Goal: Share content: Share content

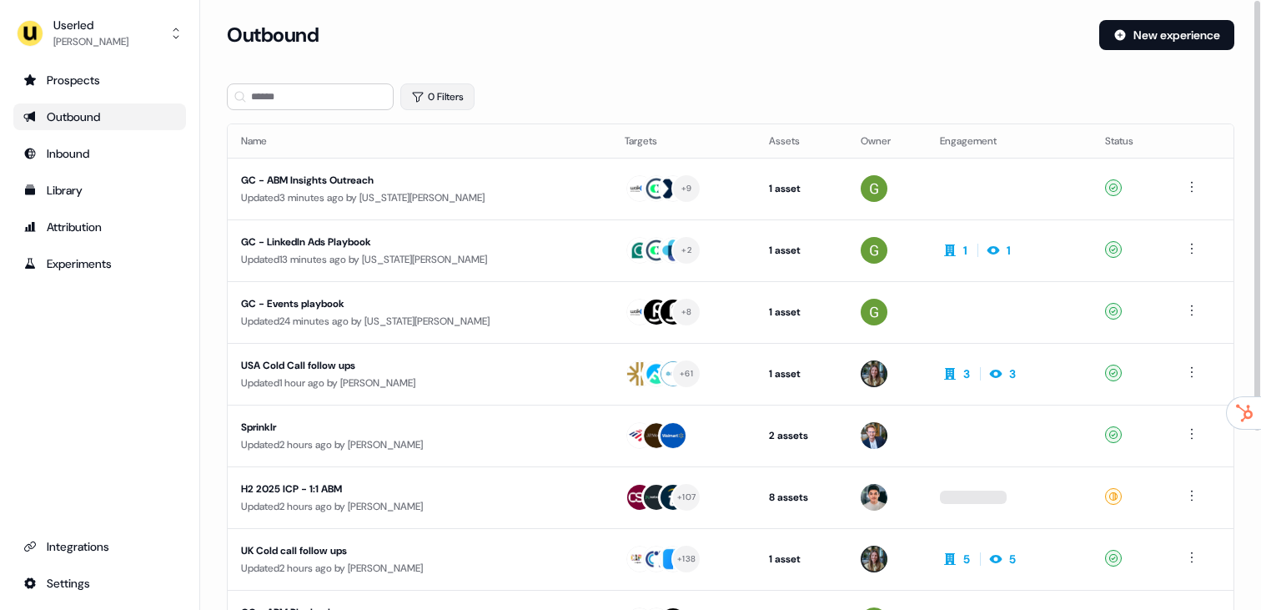
click at [449, 101] on button "0 Filters" at bounding box center [437, 96] width 74 height 27
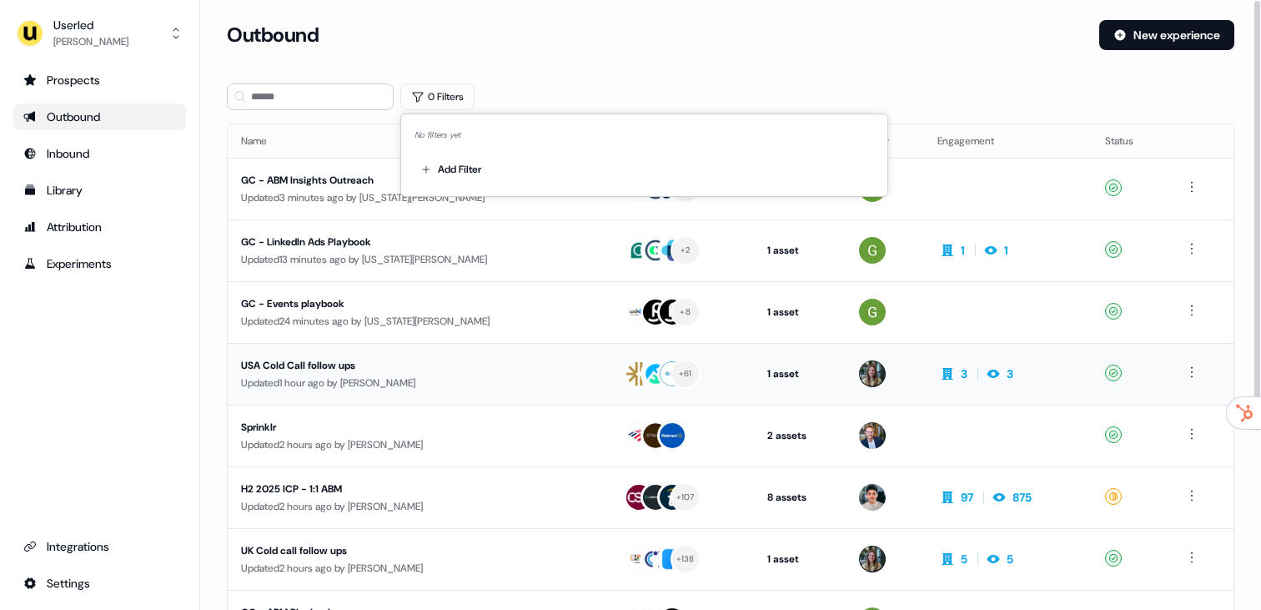
click at [341, 357] on div "USA Cold Call follow ups" at bounding box center [398, 365] width 315 height 17
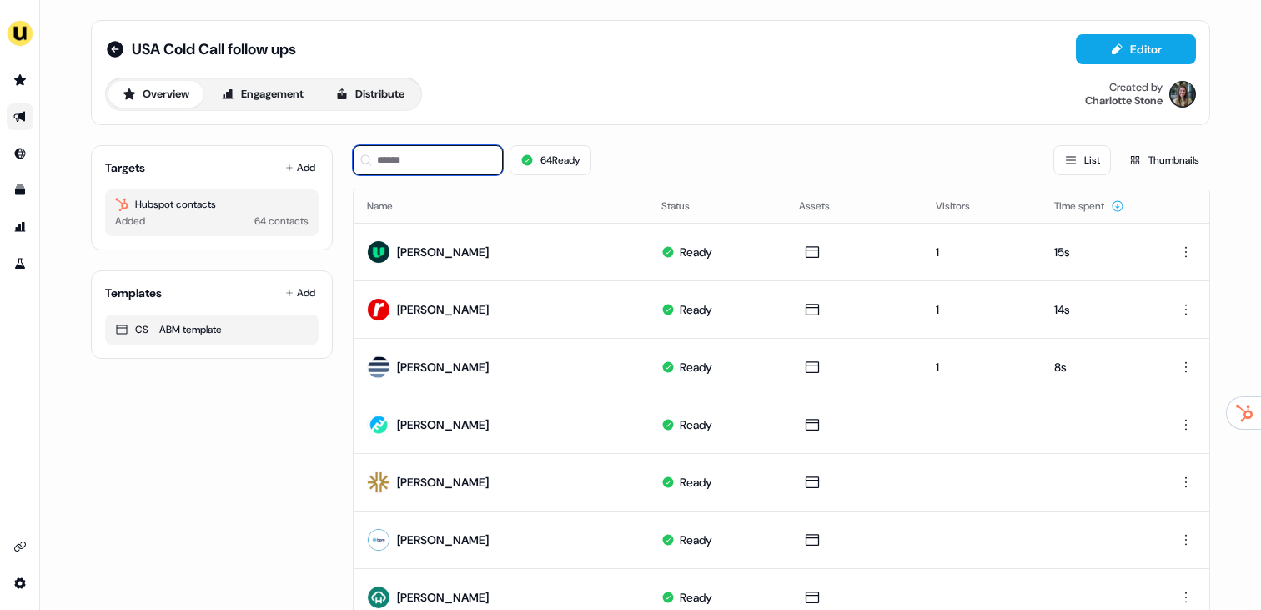
click at [390, 153] on input at bounding box center [428, 160] width 150 height 30
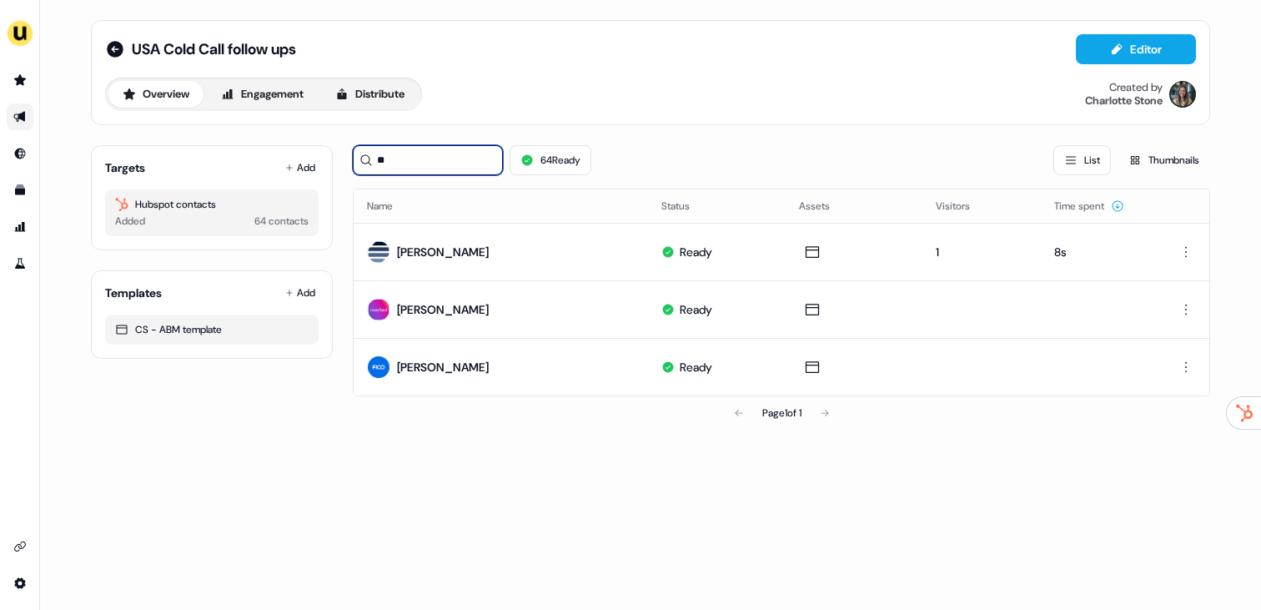
type input "*"
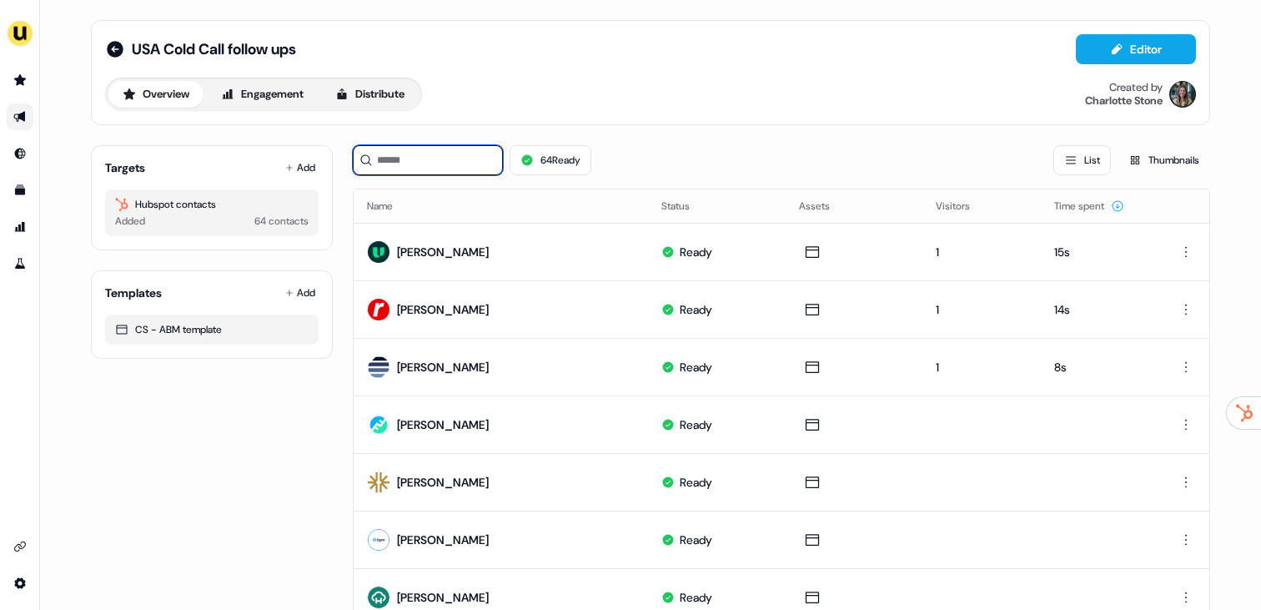
type input "*"
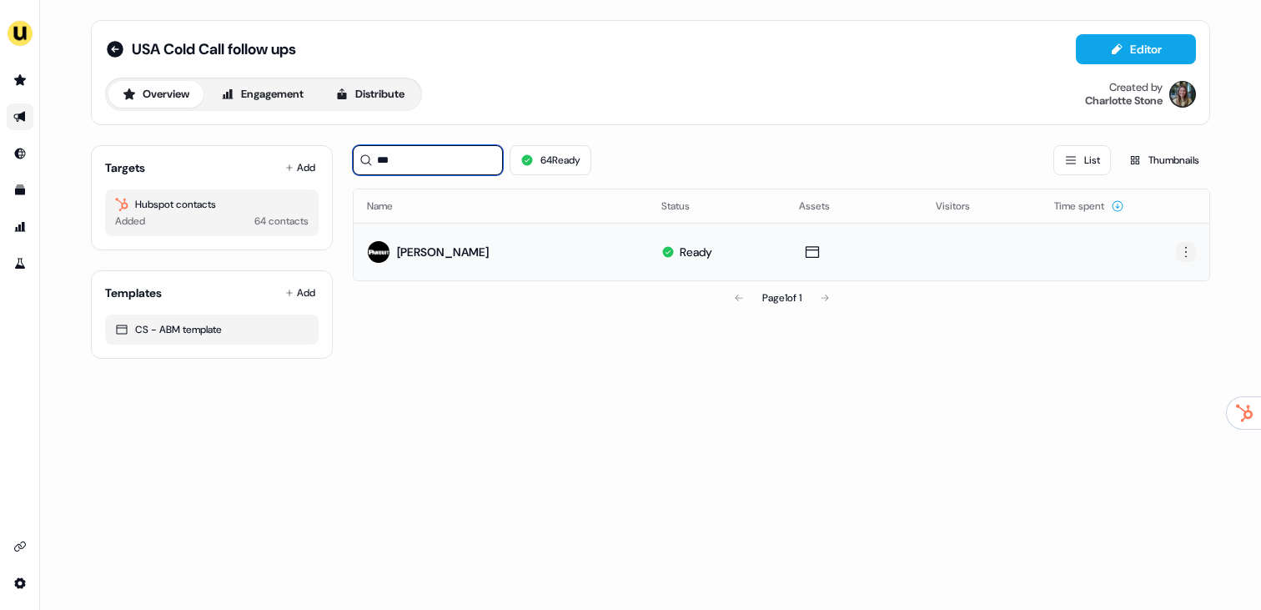
type input "***"
click at [1191, 249] on html "For the best experience switch devices to a bigger screen. Go to [DOMAIN_NAME] …" at bounding box center [630, 305] width 1261 height 610
click at [1163, 313] on span "Delete" at bounding box center [1156, 309] width 29 height 13
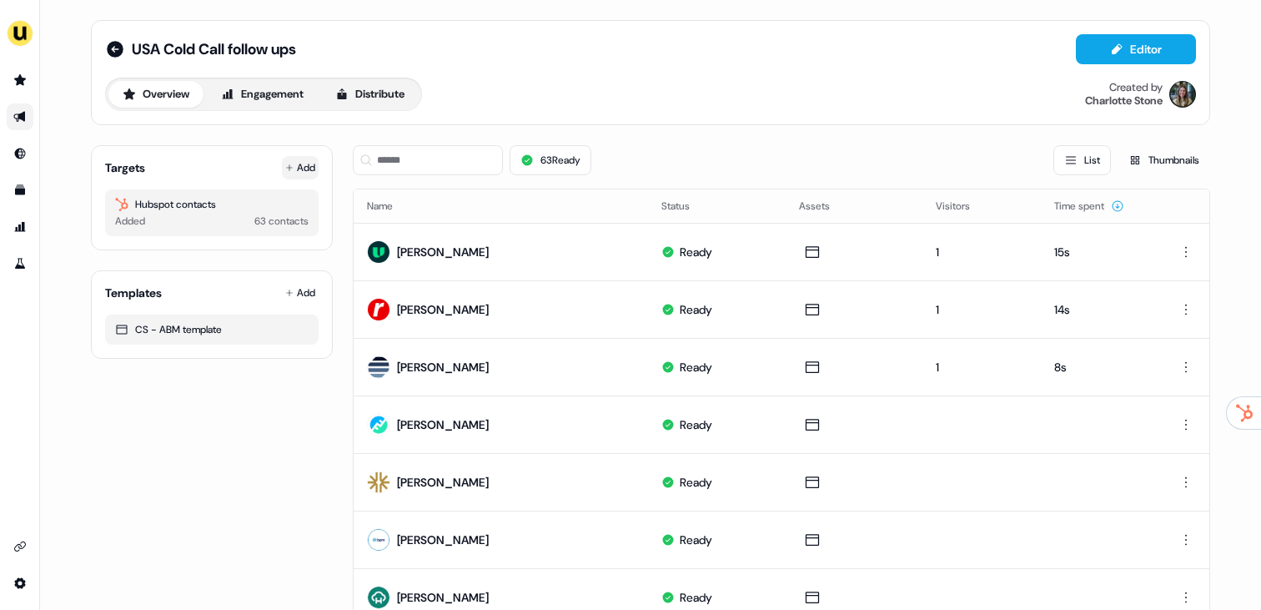
click at [292, 163] on button "Add" at bounding box center [300, 167] width 37 height 23
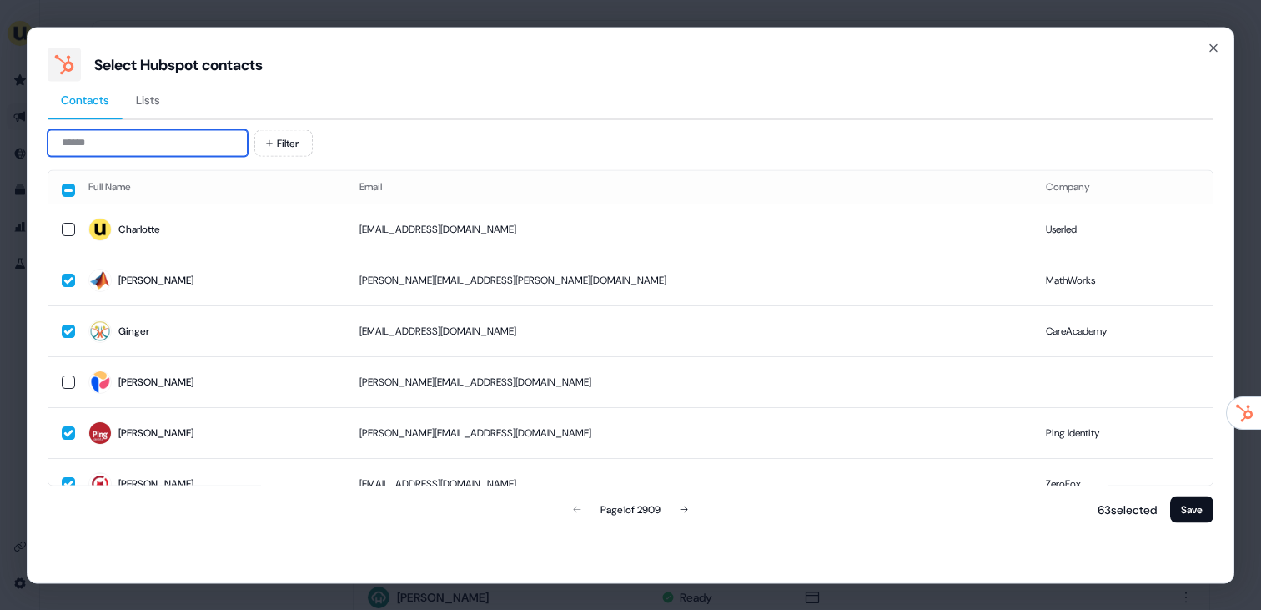
click at [196, 139] on input at bounding box center [148, 142] width 200 height 27
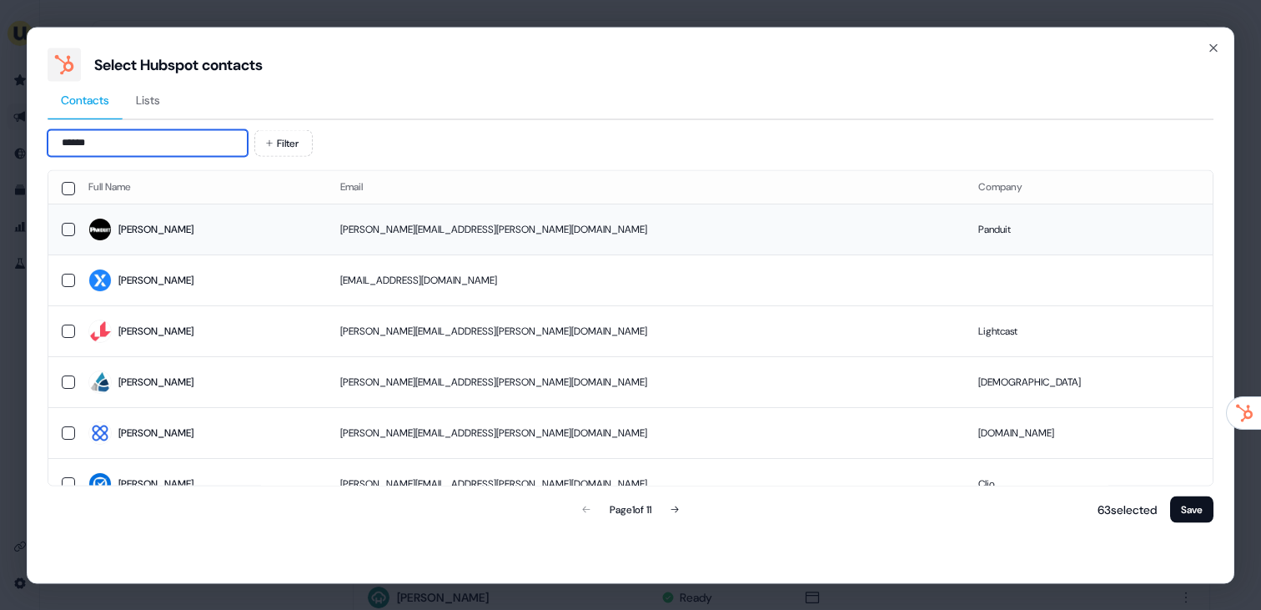
type input "******"
click at [284, 213] on td "[PERSON_NAME]" at bounding box center [201, 229] width 252 height 51
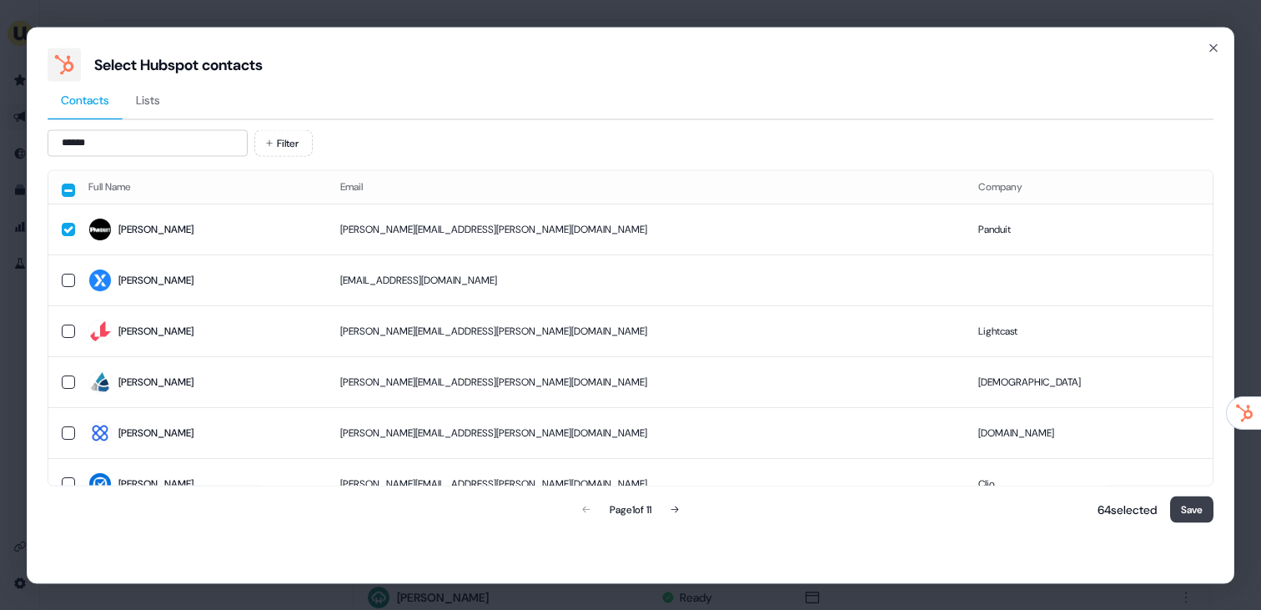
click at [1199, 515] on button "Save" at bounding box center [1191, 508] width 43 height 27
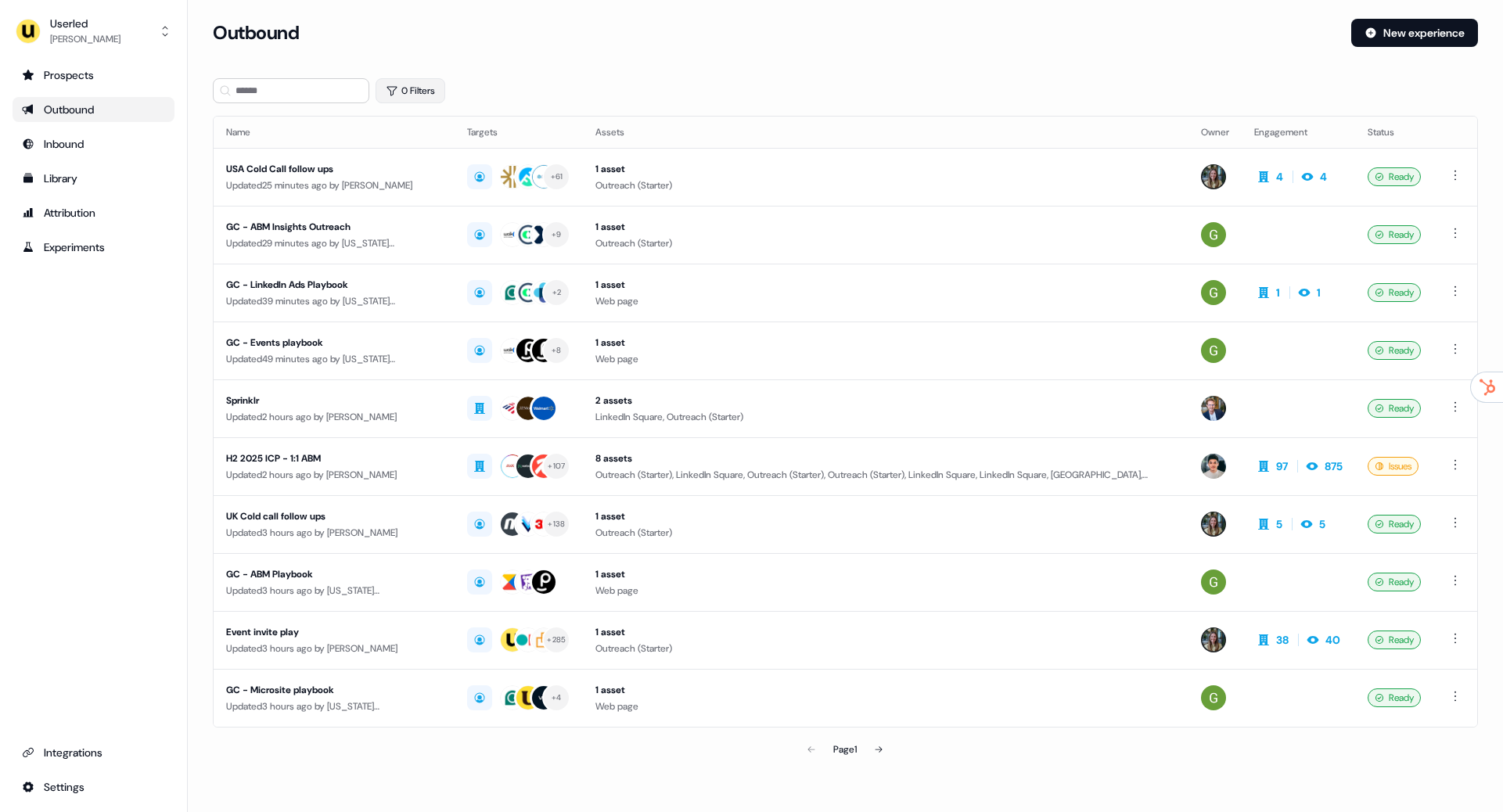
click at [403, 84] on button "0 Filters" at bounding box center [410, 90] width 69 height 25
click at [410, 153] on html "For the best experience switch devices to a bigger screen. Go to Userled.io Use…" at bounding box center [752, 406] width 1503 height 812
click at [444, 224] on div "Owner" at bounding box center [507, 216] width 227 height 25
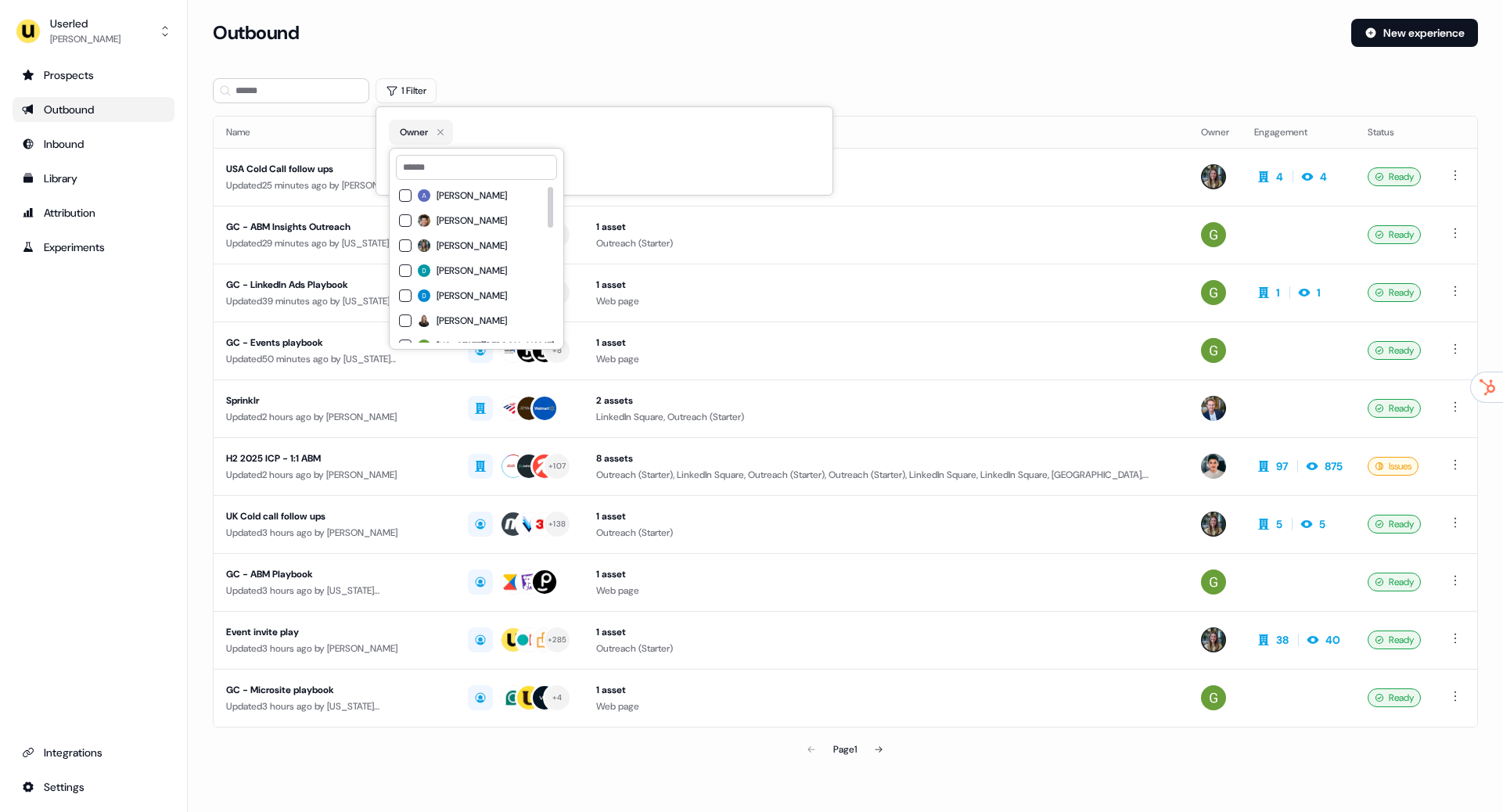
click at [459, 239] on span "[PERSON_NAME]" at bounding box center [471, 245] width 70 height 12
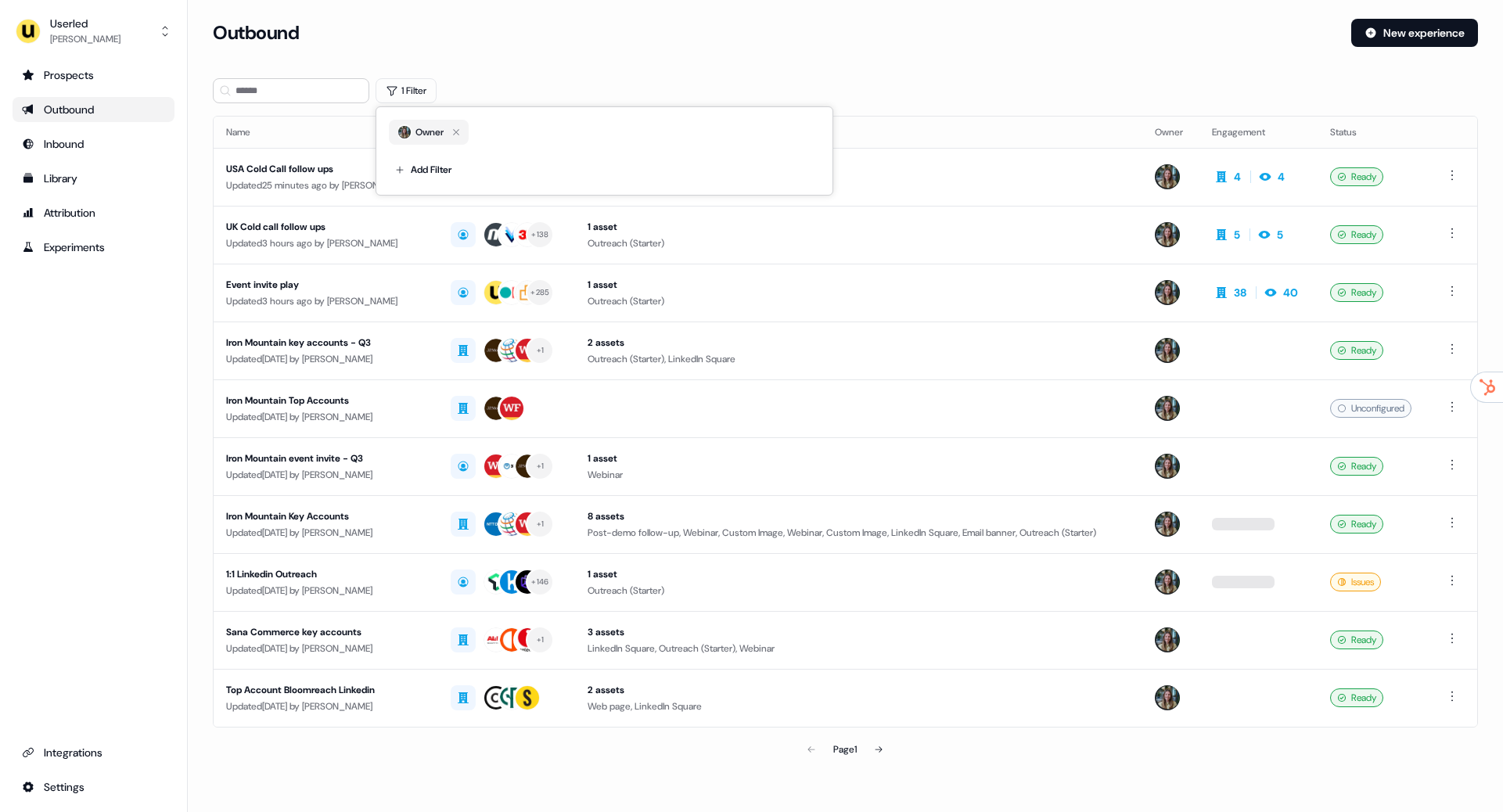
click at [592, 68] on section "Loading... Outbound New experience 1 Filter Name Targets Assets Owner Engagemen…" at bounding box center [845, 414] width 1315 height 789
click at [337, 298] on div "Updated 3 hours ago by Charlotte Stone" at bounding box center [326, 301] width 200 height 16
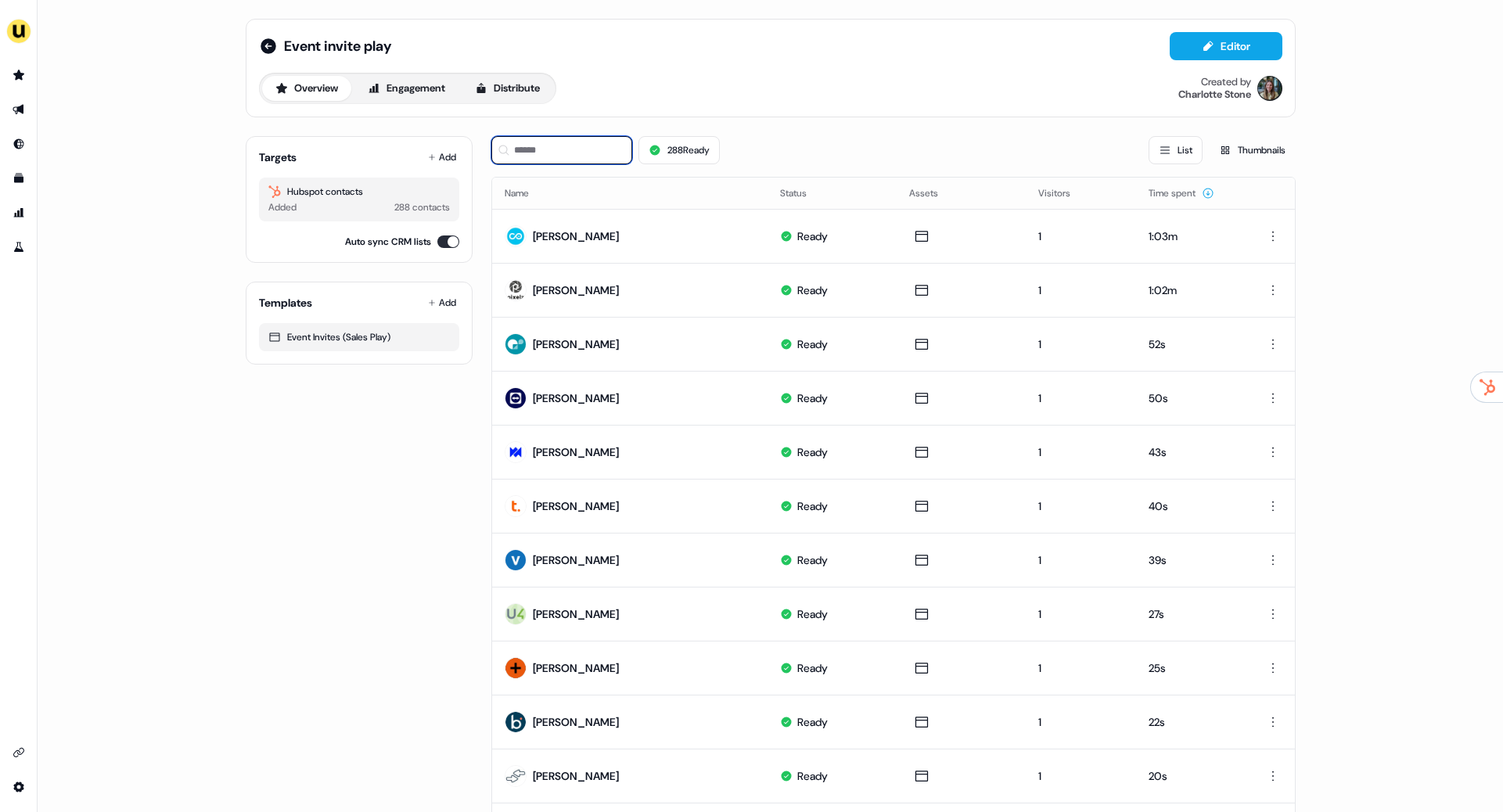
click at [559, 145] on input at bounding box center [562, 150] width 141 height 28
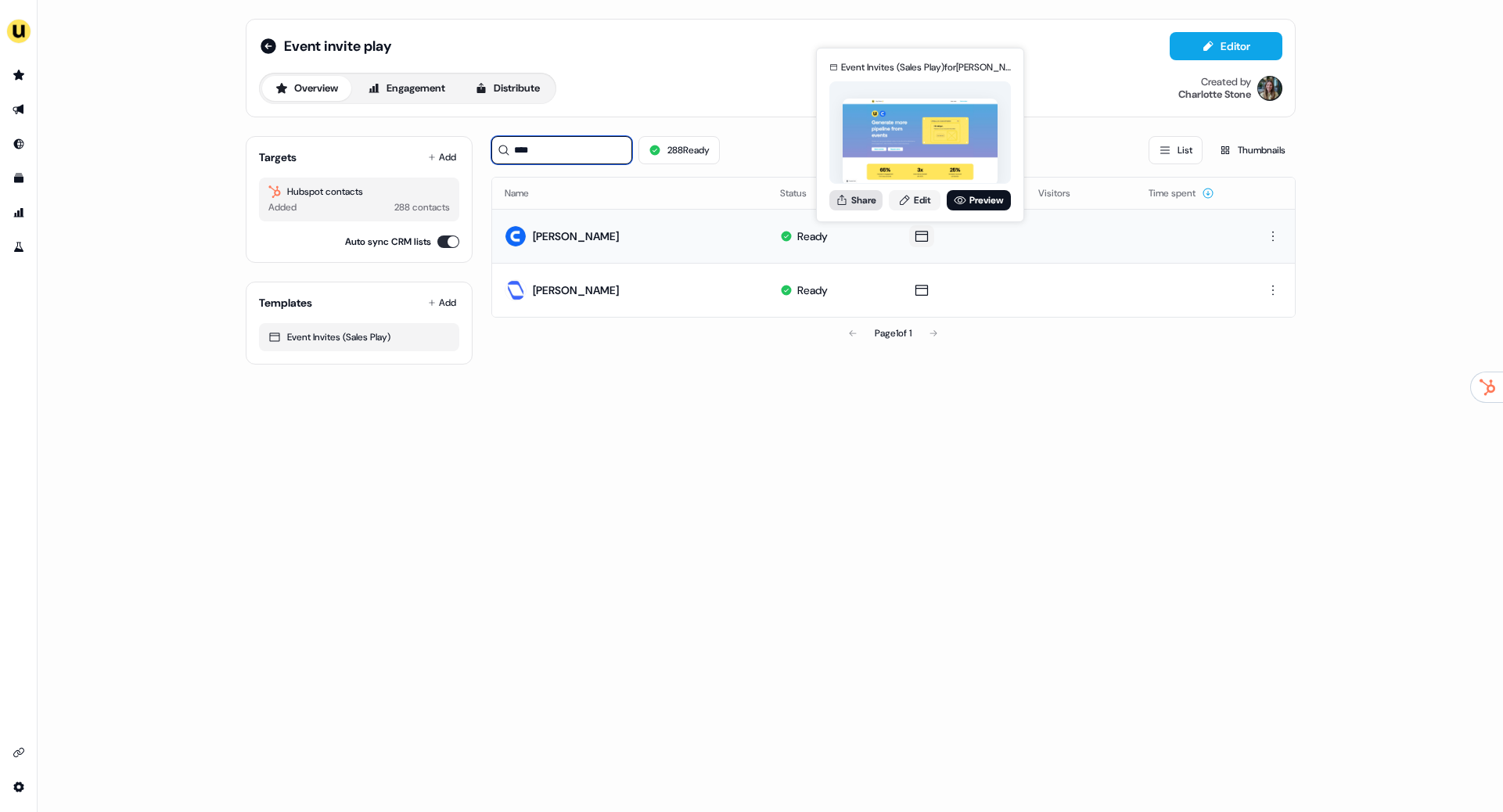
type input "****"
click at [859, 205] on button "Share" at bounding box center [856, 201] width 53 height 21
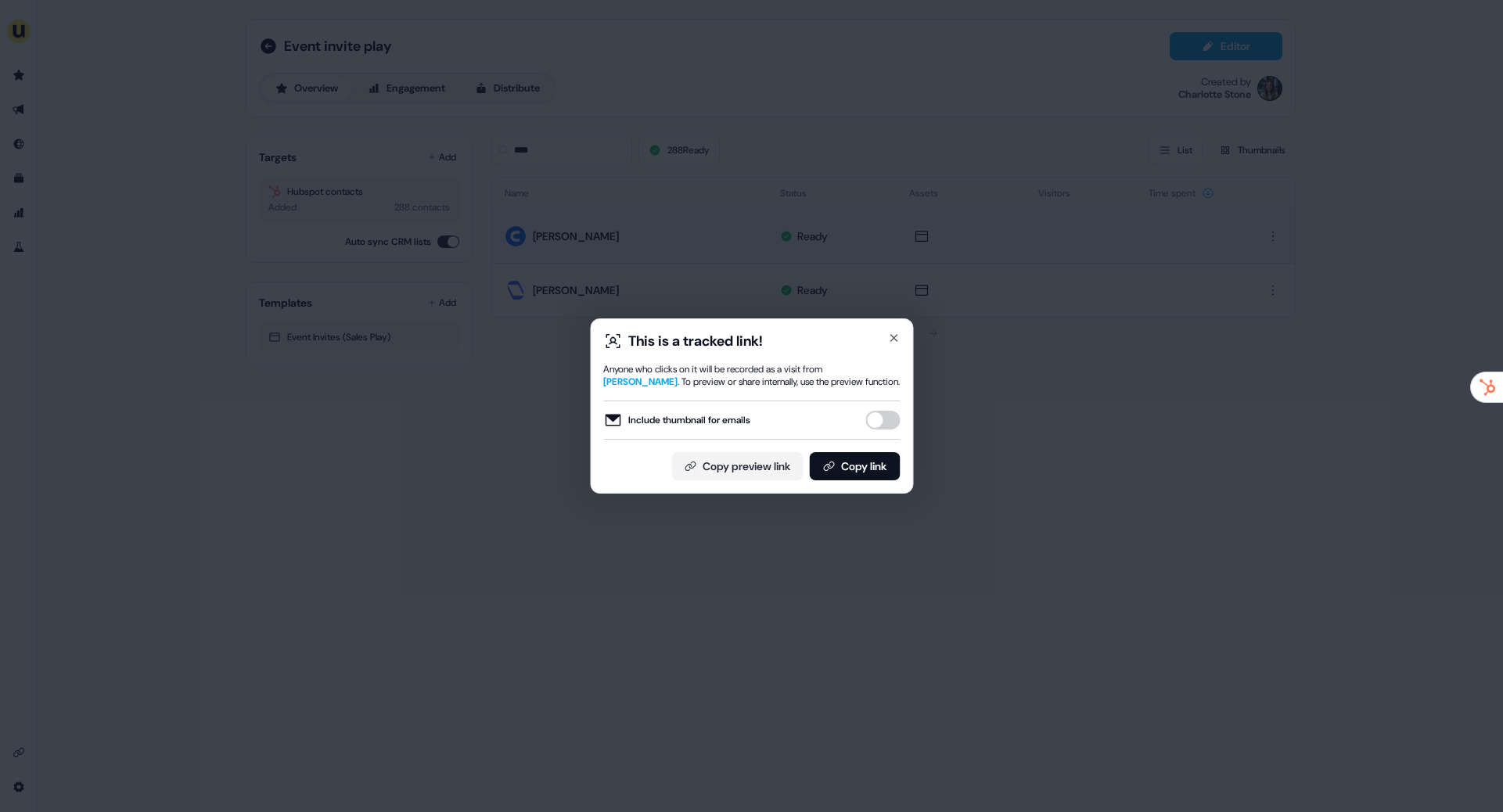
click at [888, 409] on div "Include thumbnail for emails" at bounding box center [752, 420] width 296 height 39
click at [886, 422] on button "Include thumbnail for emails" at bounding box center [883, 420] width 35 height 19
drag, startPoint x: 865, startPoint y: 468, endPoint x: 837, endPoint y: 421, distance: 54.7
click at [864, 465] on button "Copy link" at bounding box center [854, 466] width 91 height 28
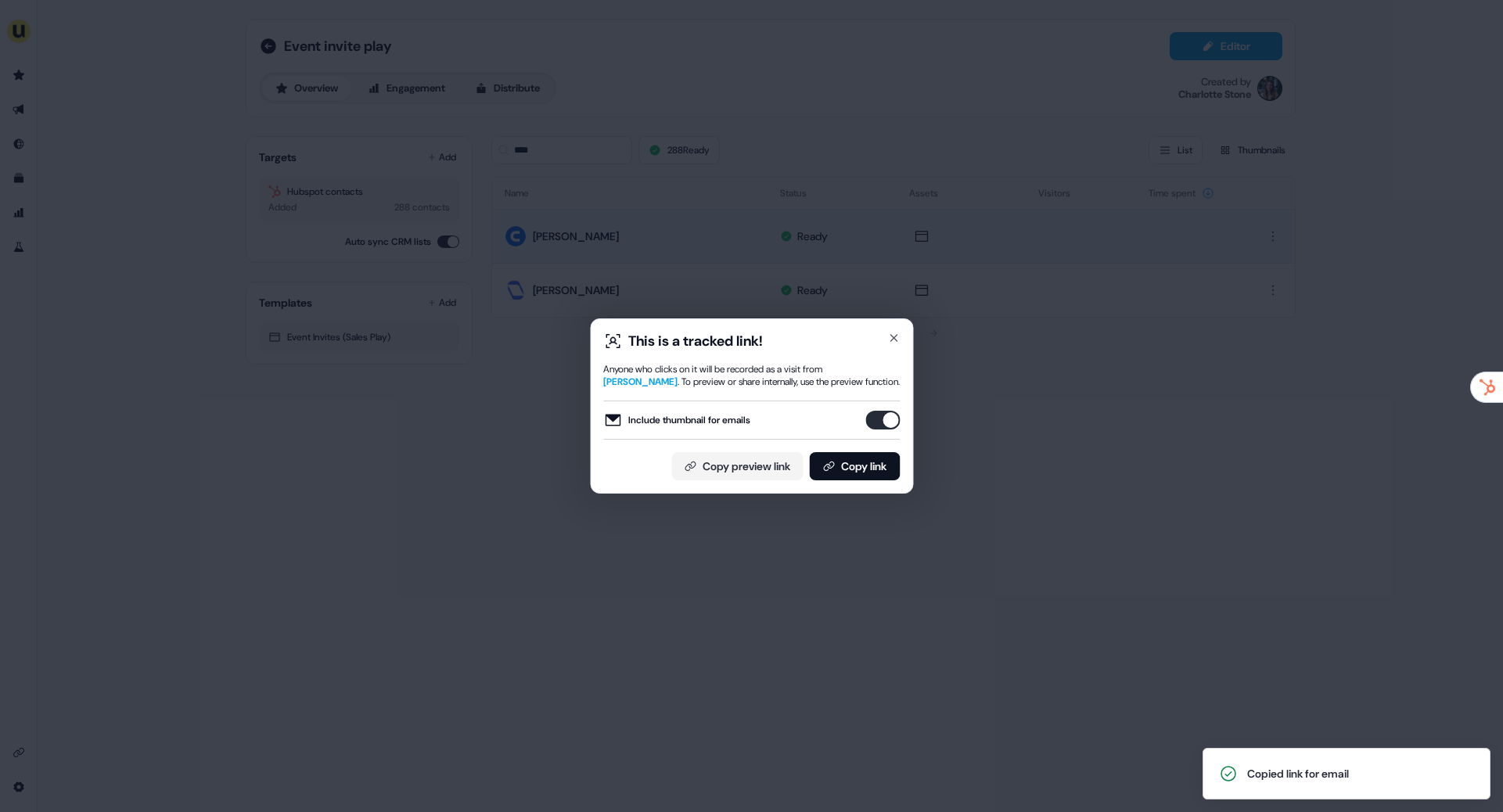
click at [667, 279] on div "This is a tracked link! Anyone who clicks on it will be recorded as a visit fro…" at bounding box center [752, 406] width 1503 height 812
